Goal: Obtain resource: Obtain resource

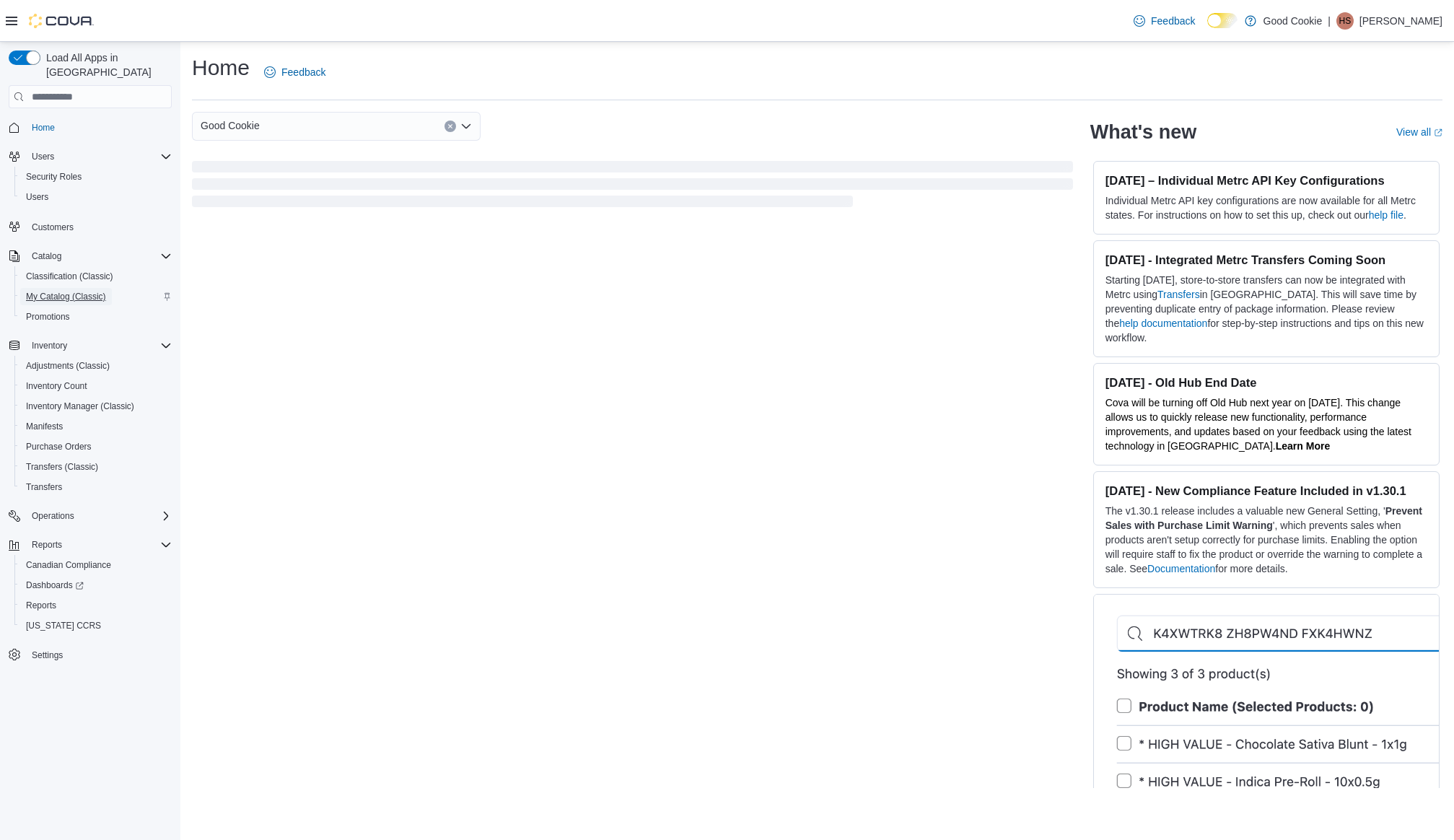
click at [50, 291] on span "My Catalog (Classic)" at bounding box center [65, 296] width 80 height 11
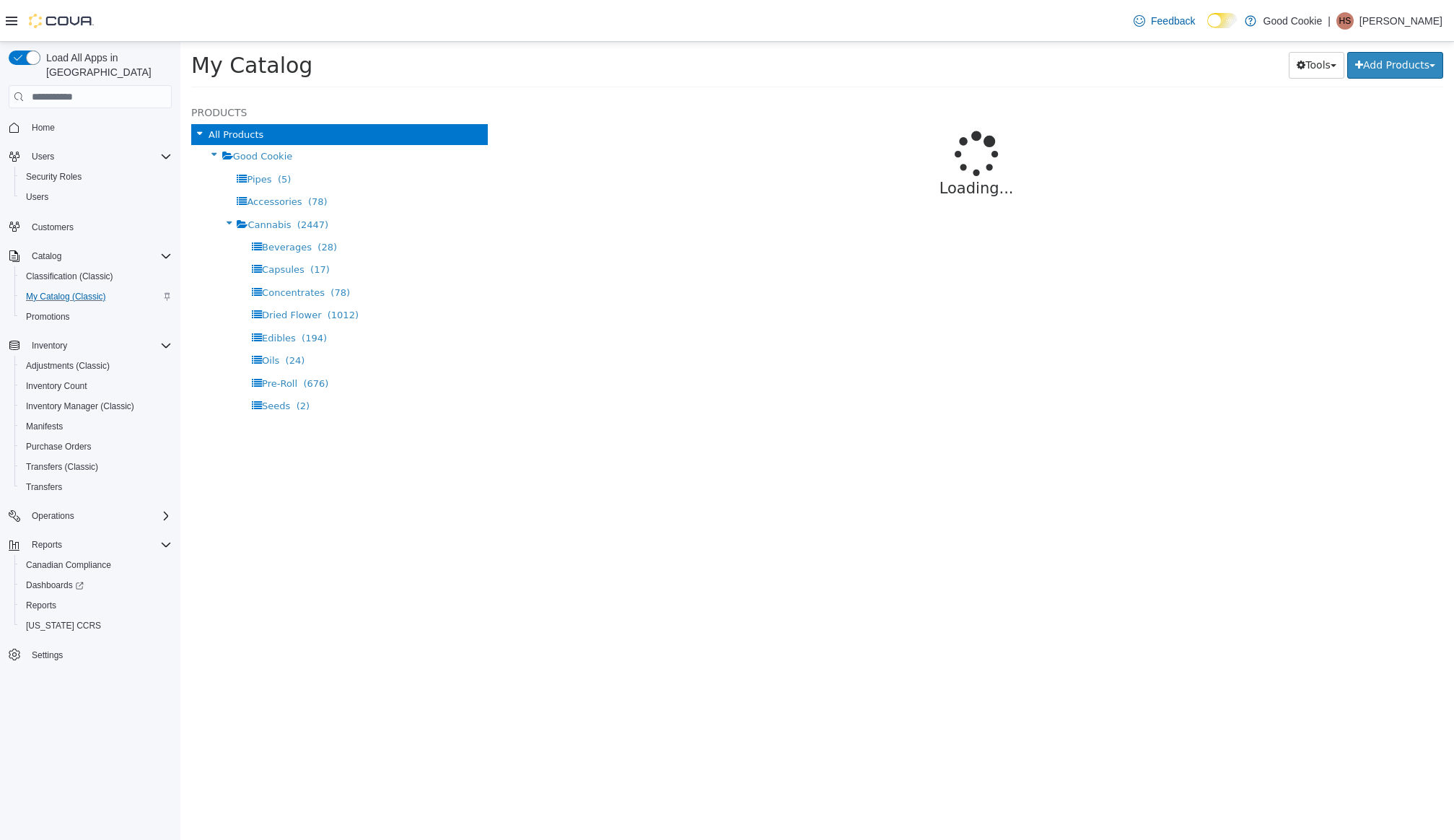
select select "**********"
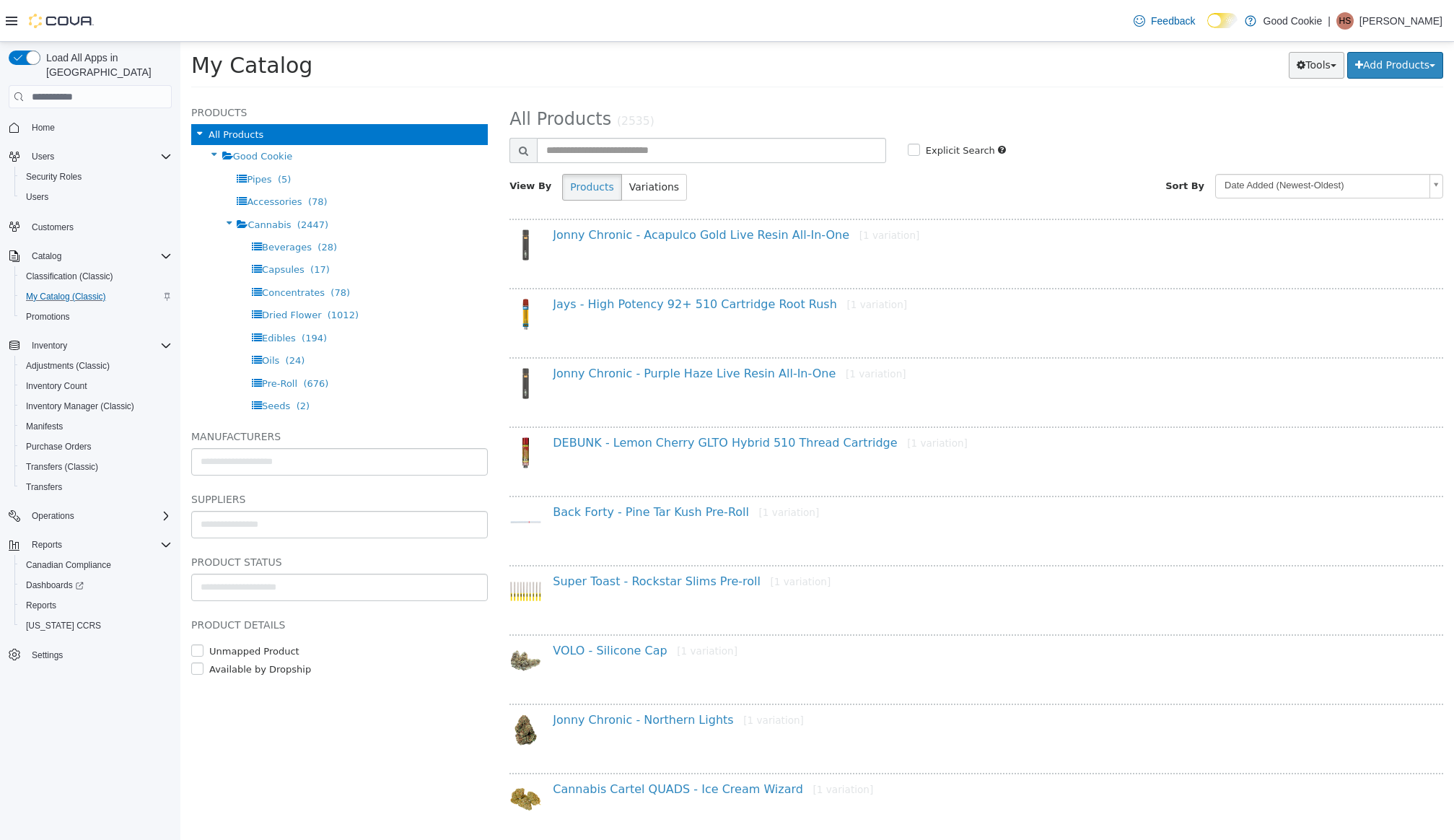
click at [1316, 56] on button "Tools" at bounding box center [1316, 65] width 55 height 27
click at [1257, 157] on link "Export" at bounding box center [1275, 153] width 136 height 20
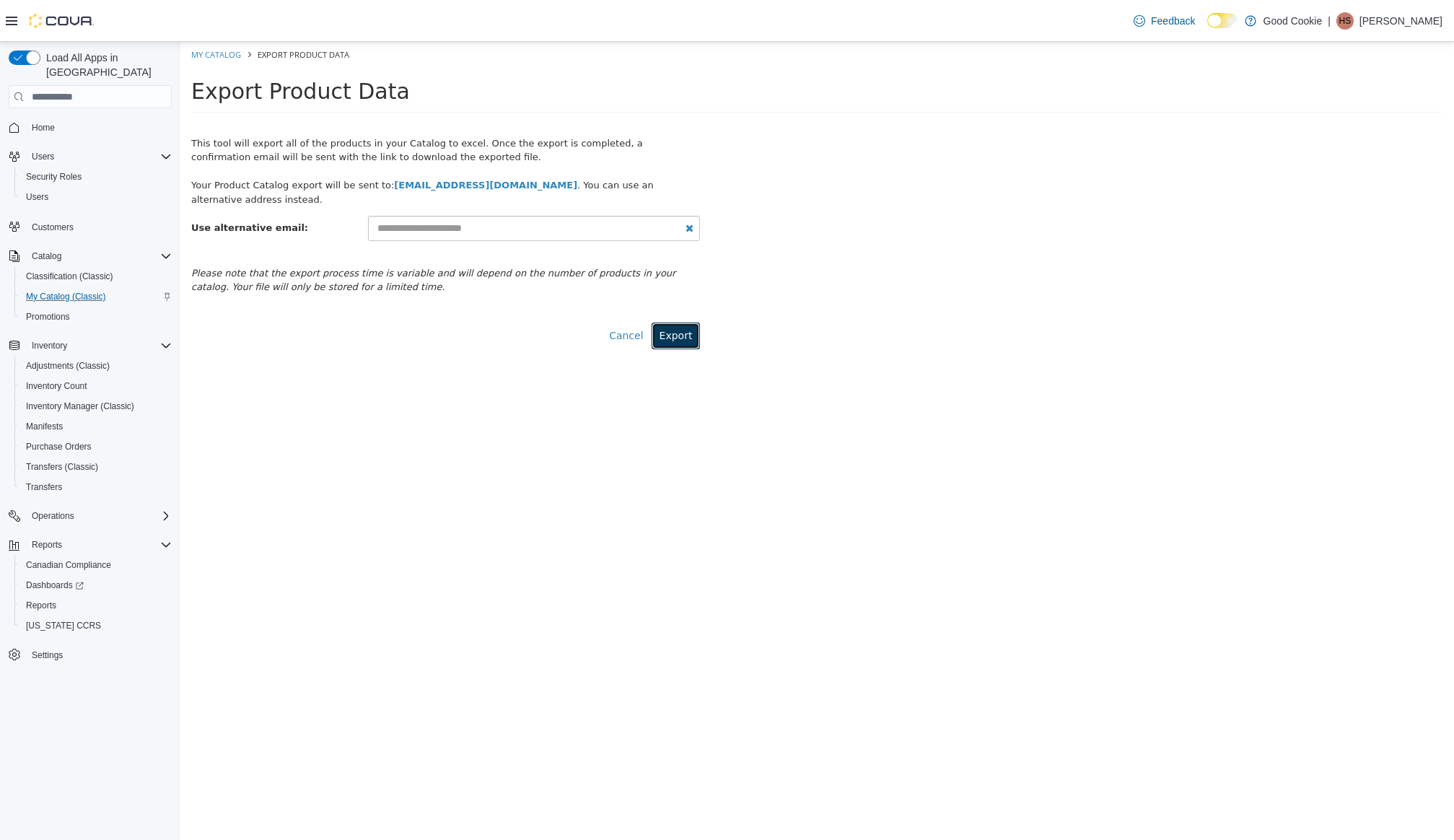
click at [688, 324] on button "Export" at bounding box center [676, 336] width 49 height 27
select select "**********"
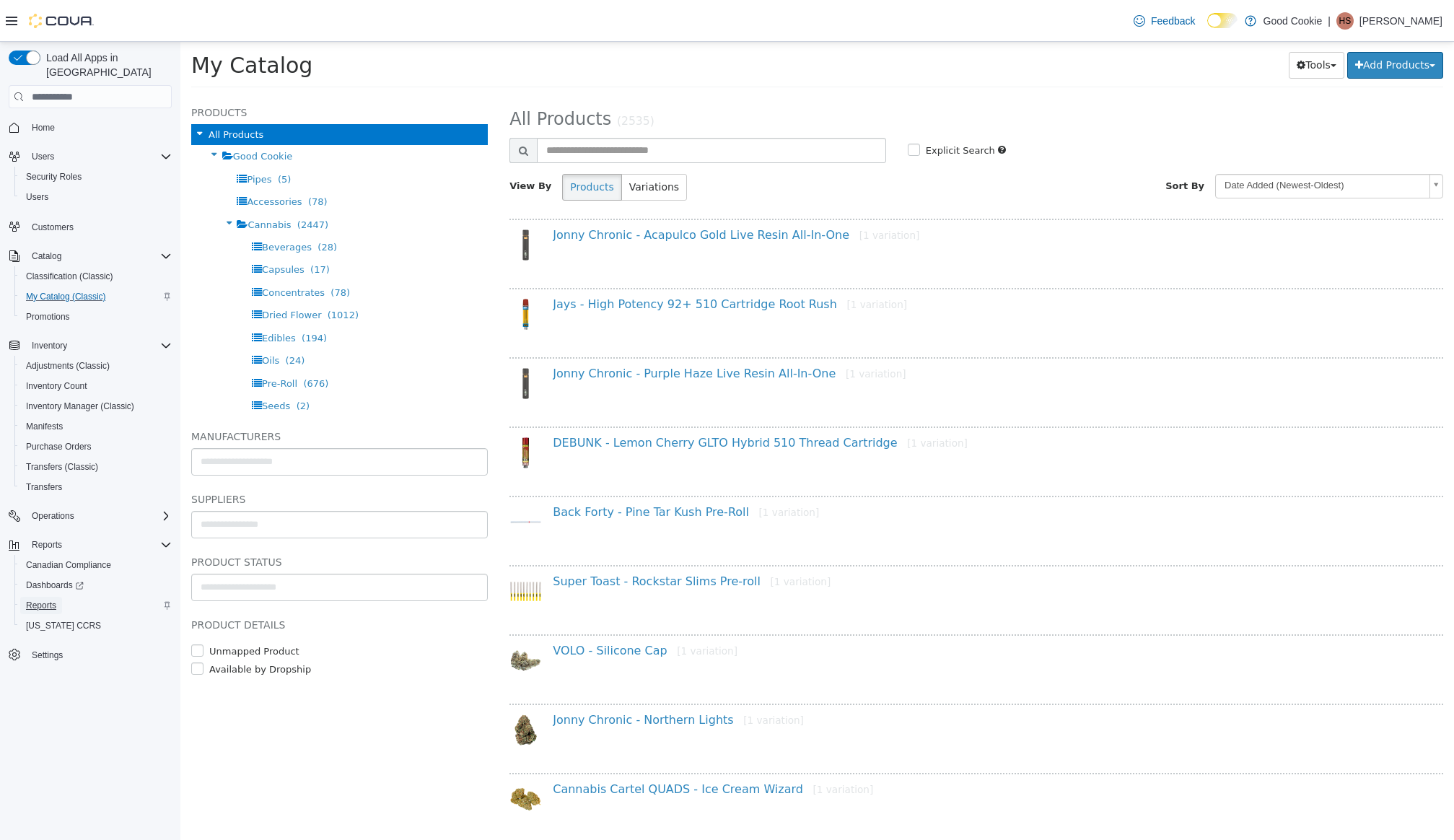
click at [48, 599] on span "Reports" at bounding box center [41, 605] width 30 height 11
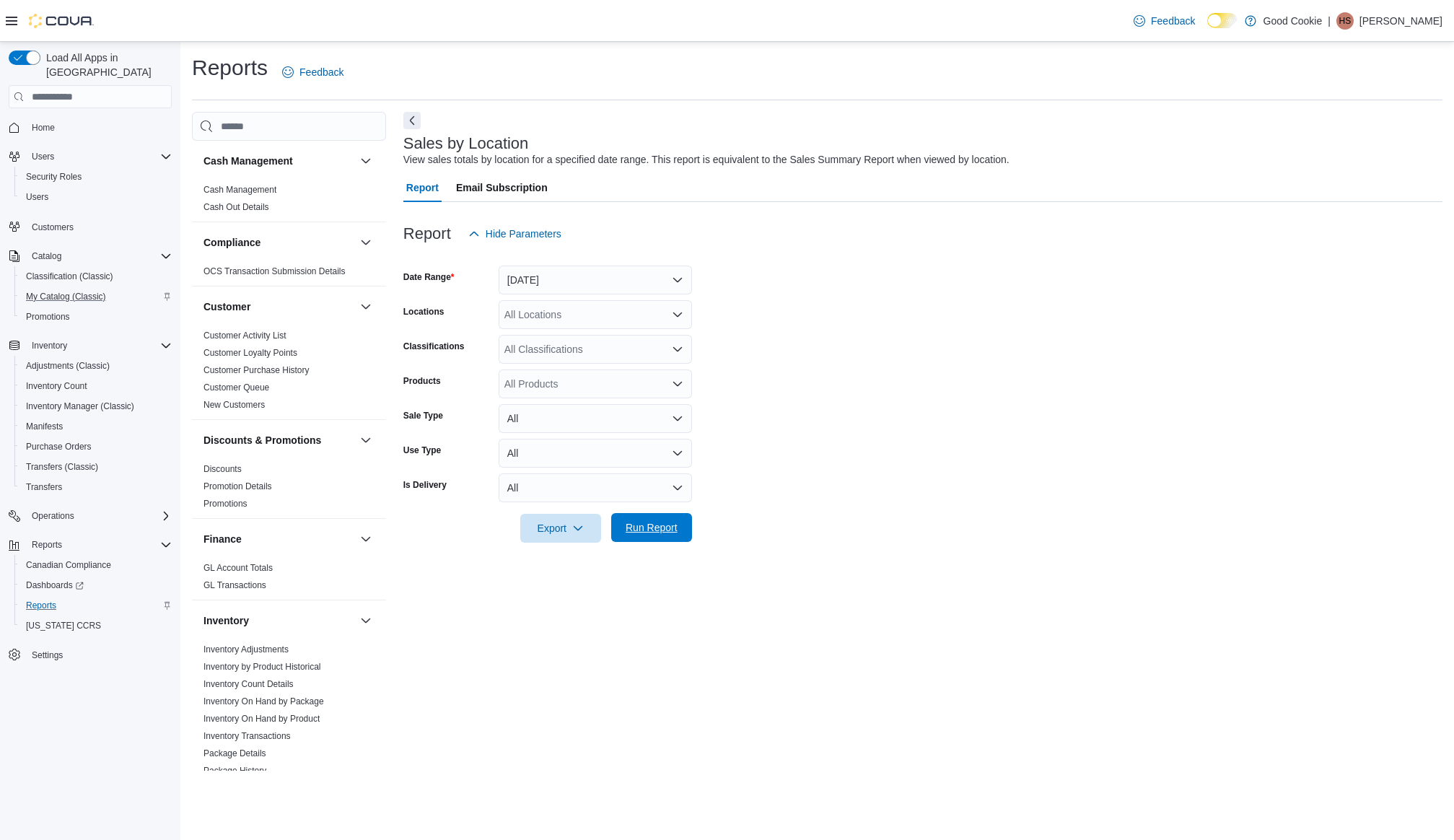
click at [640, 535] on span "Run Report" at bounding box center [652, 527] width 52 height 14
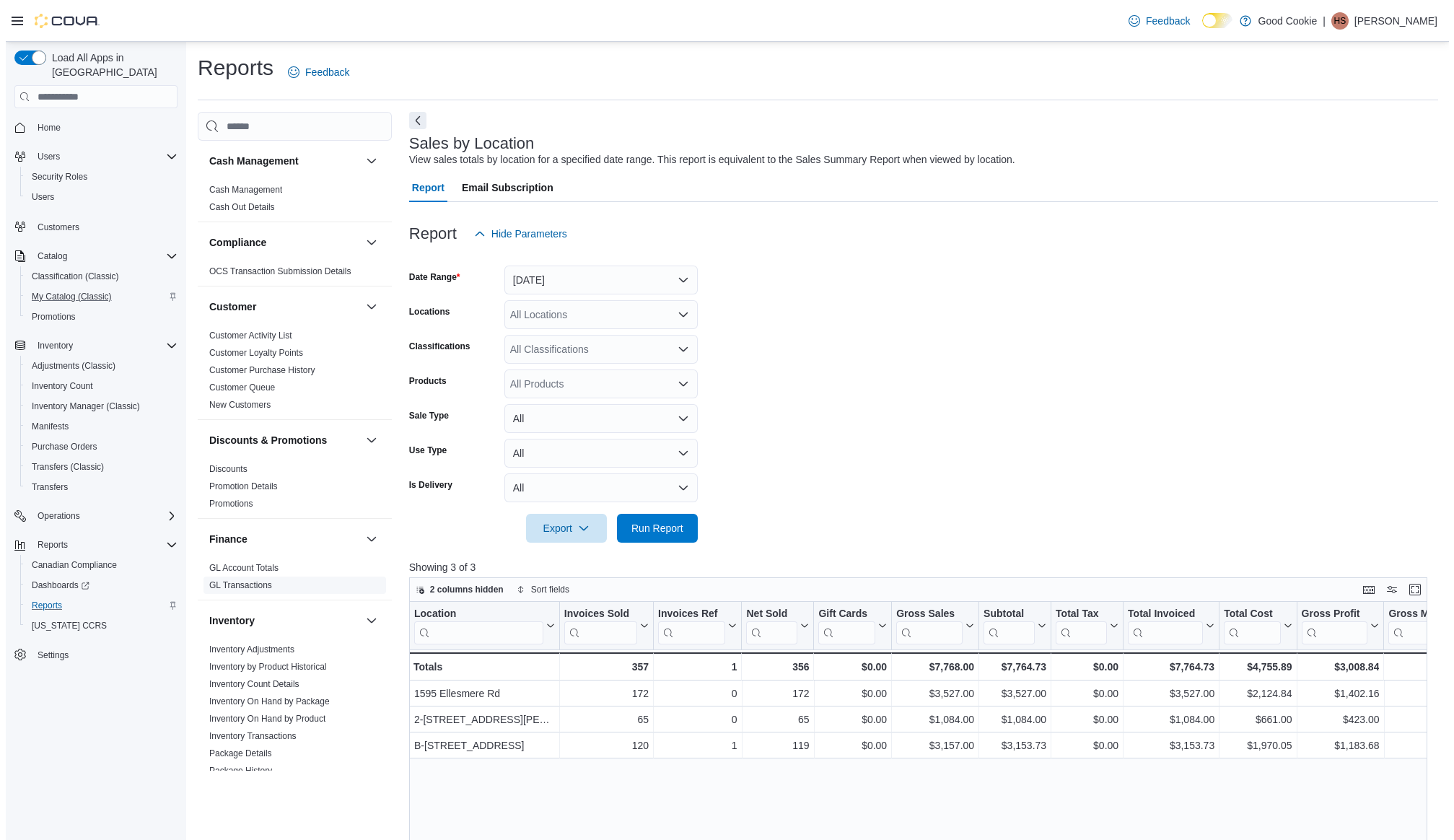
scroll to position [384, 0]
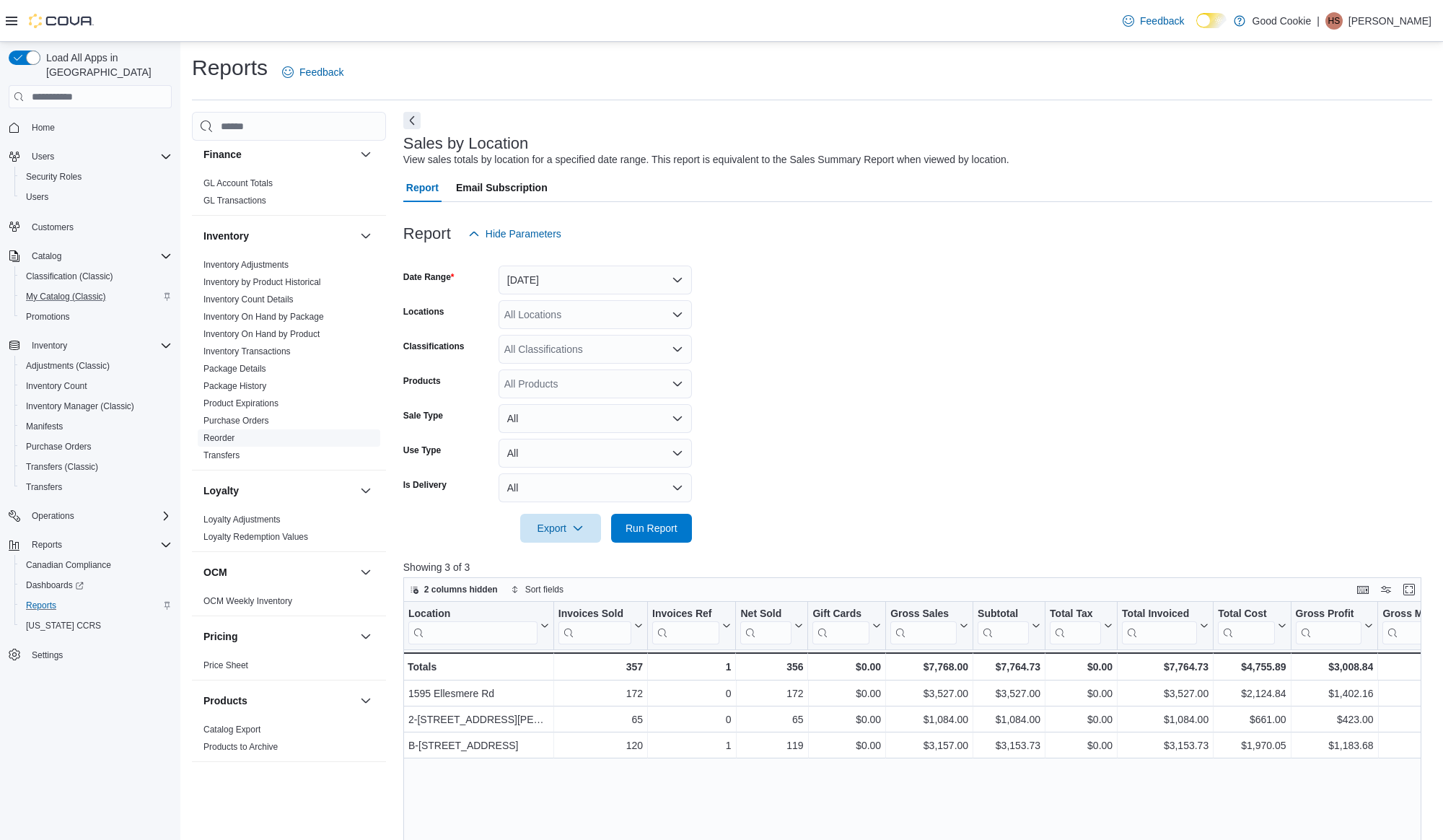
click at [223, 443] on link "Reorder" at bounding box center [219, 437] width 31 height 10
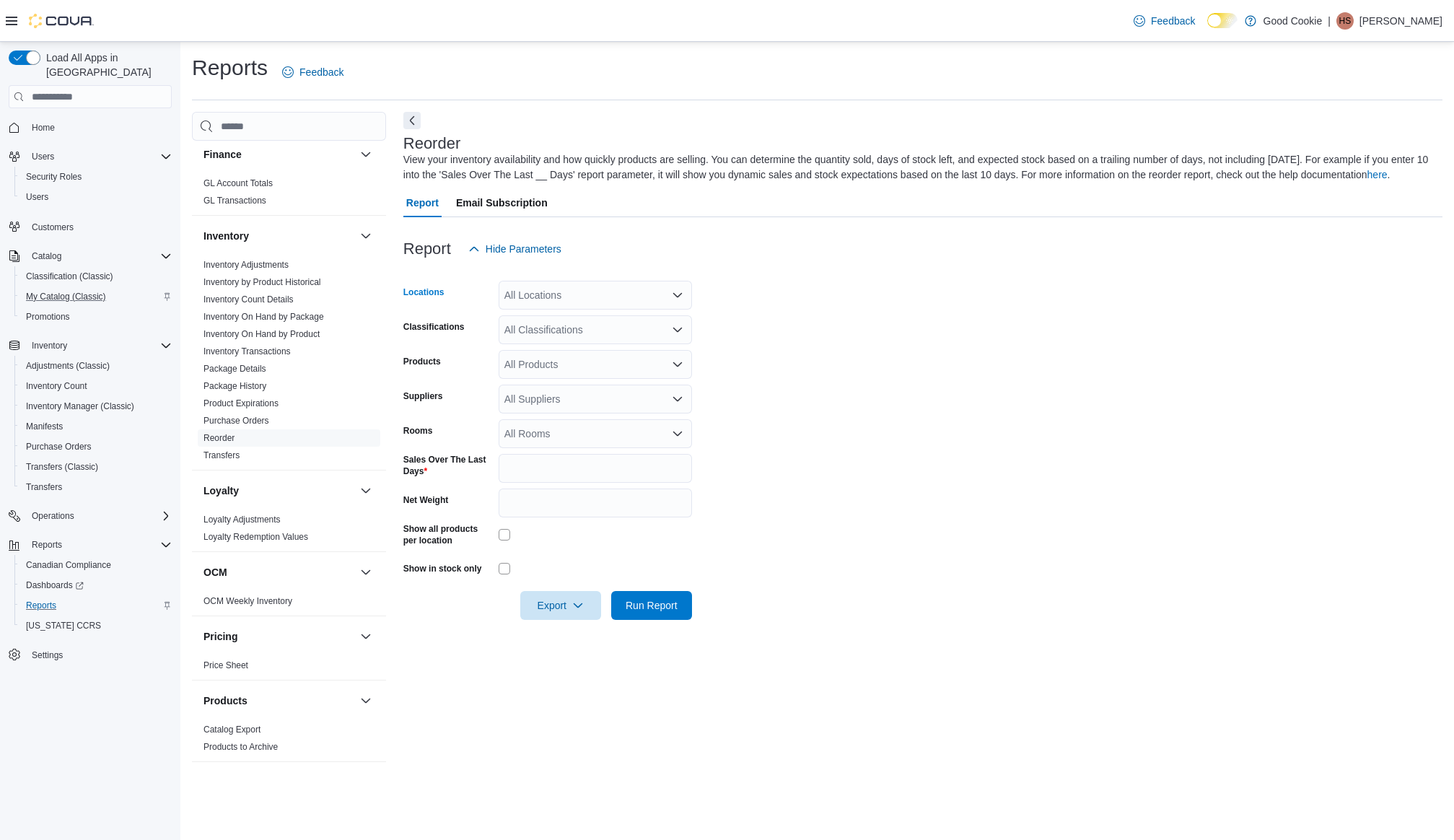
click at [549, 292] on div "All Locations" at bounding box center [595, 295] width 194 height 29
click at [576, 362] on span "2-[STREET_ADDRESS][PERSON_NAME]" at bounding box center [625, 361] width 192 height 14
click at [548, 592] on span "Export" at bounding box center [561, 605] width 64 height 29
click at [548, 666] on span "Export to Csv" at bounding box center [562, 662] width 65 height 11
click at [627, 296] on icon "Remove 2-5741 Finch Ave E. from selection in this group" at bounding box center [631, 295] width 6 height 6
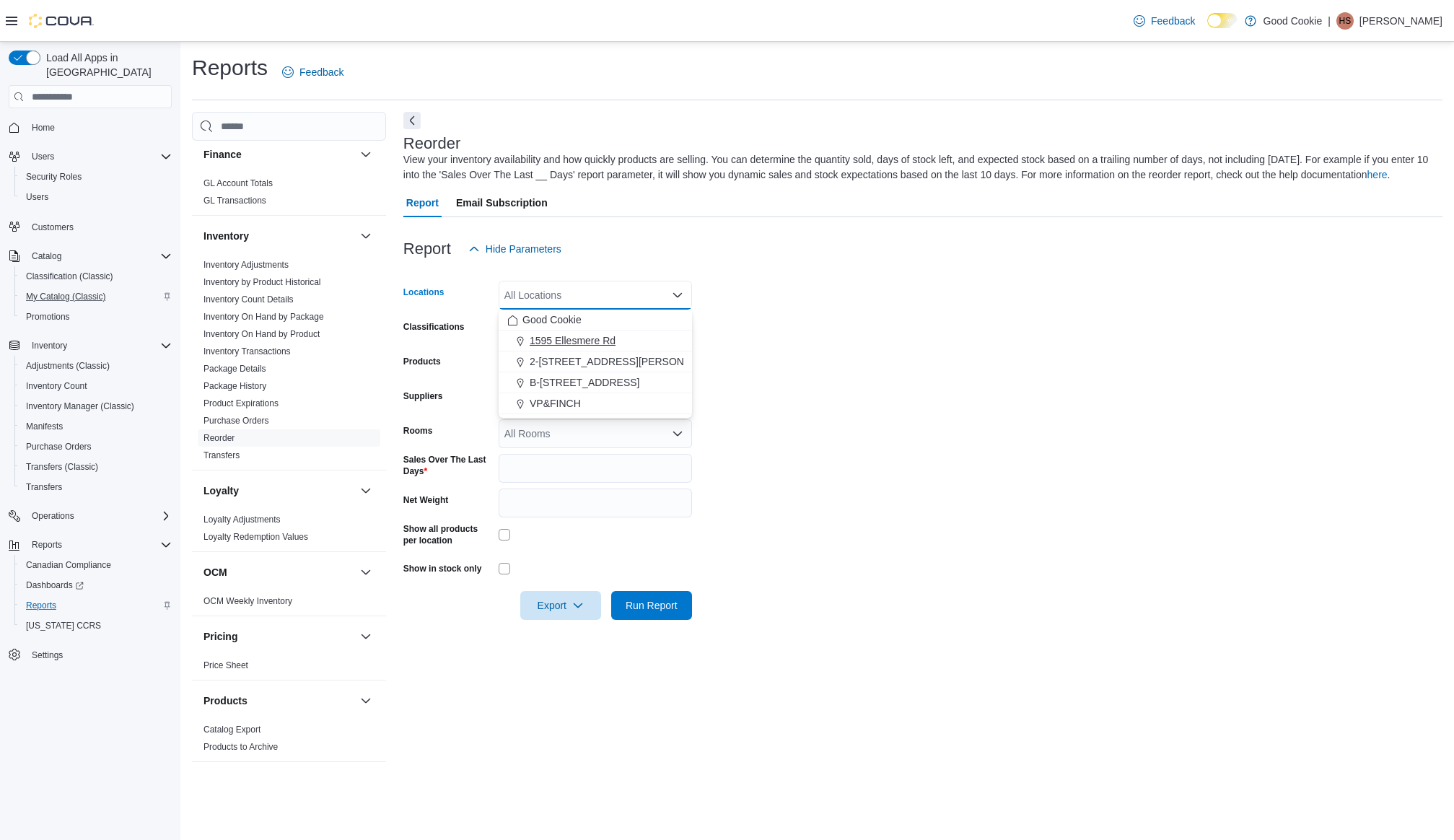
click at [559, 343] on span "1595 Ellesmere Rd" at bounding box center [572, 340] width 86 height 14
click at [565, 602] on span "Export" at bounding box center [561, 605] width 64 height 29
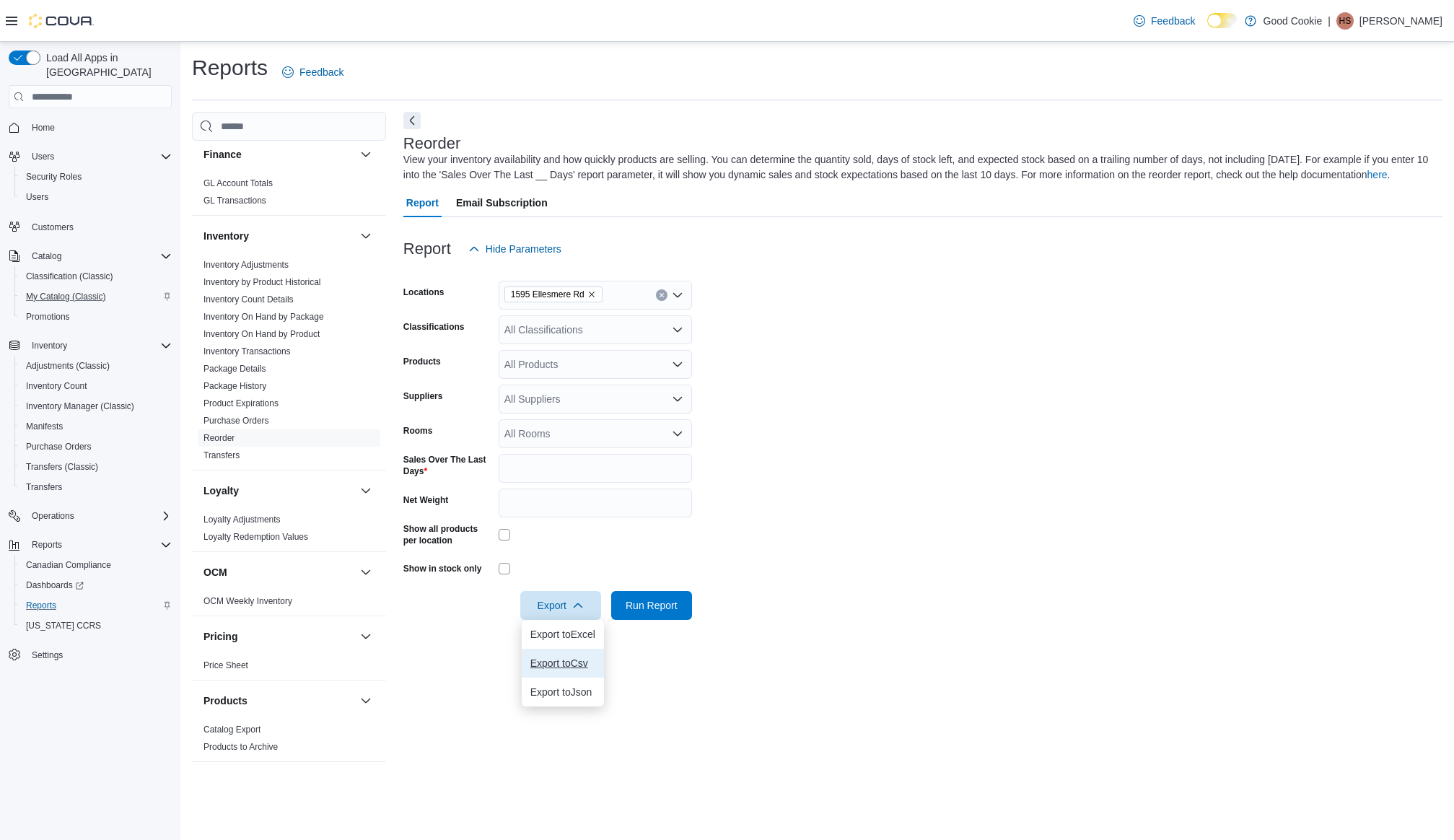
click at [564, 651] on button "Export to Csv" at bounding box center [563, 663] width 82 height 29
click at [587, 290] on icon "Remove 1595 Ellesmere Rd from selection in this group" at bounding box center [591, 294] width 8 height 8
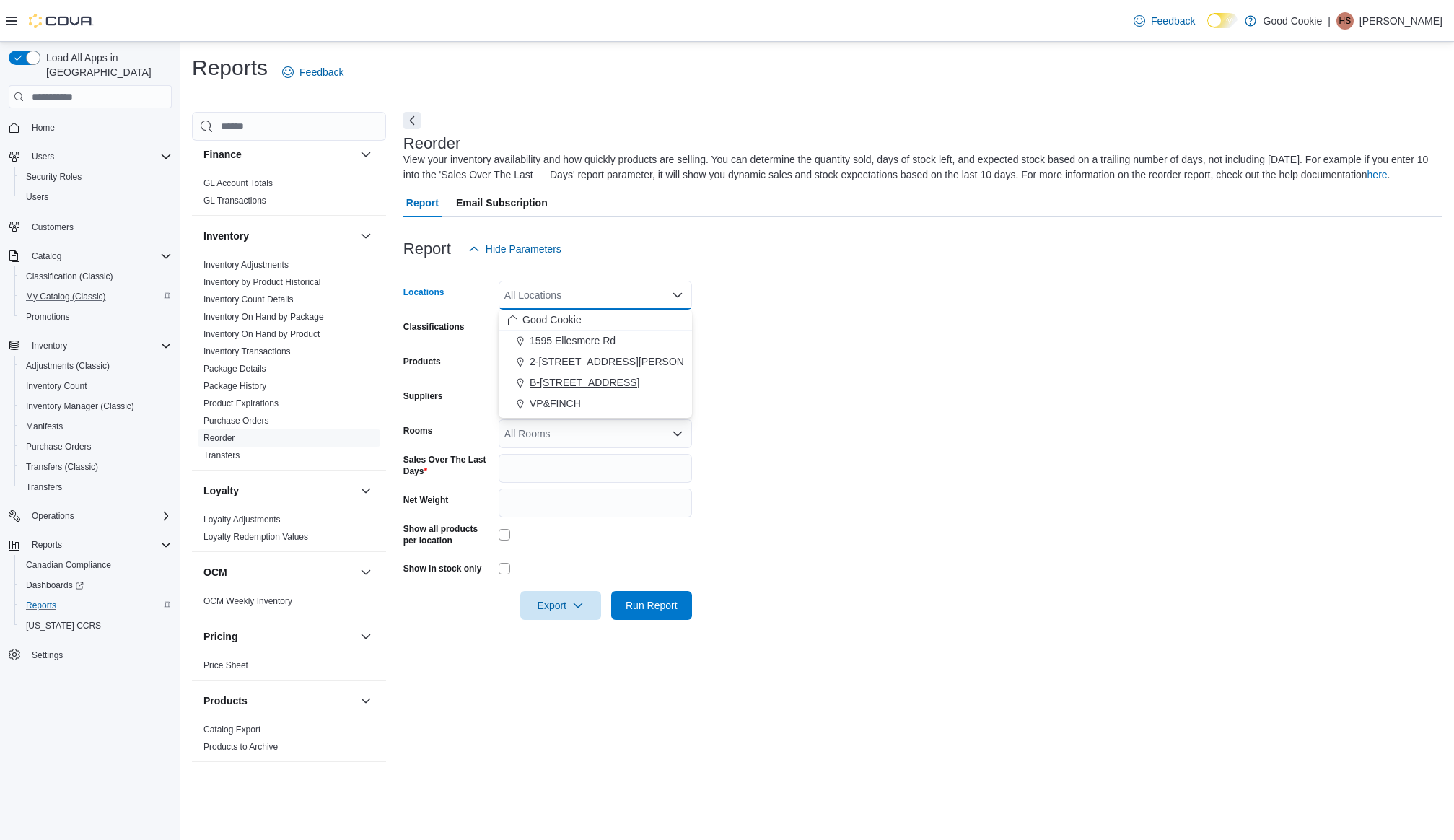
click at [577, 390] on button "B-[STREET_ADDRESS]" at bounding box center [595, 383] width 194 height 21
click at [574, 602] on icon "button" at bounding box center [577, 604] width 11 height 11
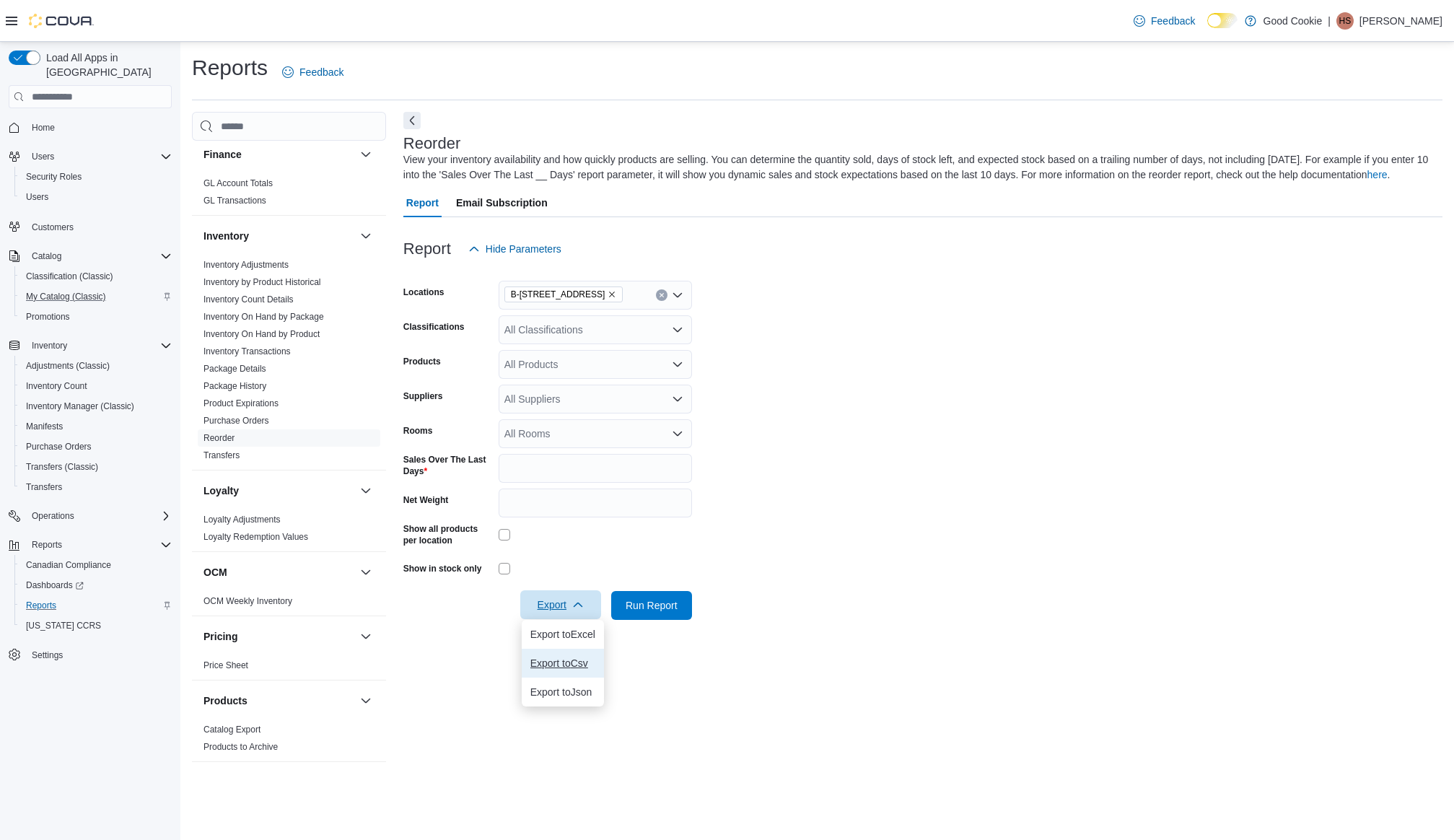
click at [568, 665] on span "Export to Csv" at bounding box center [562, 662] width 65 height 11
click at [966, 667] on div "Reorder View your inventory availability and how quickly products are selling. …" at bounding box center [923, 441] width 1039 height 658
